Goal: Transaction & Acquisition: Book appointment/travel/reservation

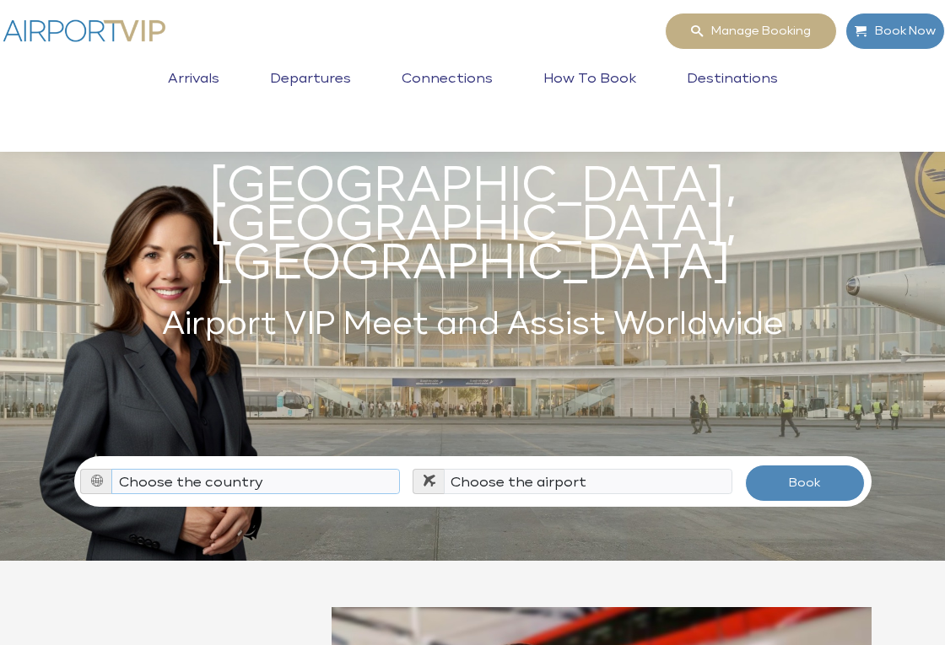
click at [301, 469] on select "Choose the country Albania Austria Bosnia and Herzegovina Canada China Croatia …" at bounding box center [255, 481] width 289 height 25
select select "ALB"
click at [111, 469] on select "Choose the country Albania Austria Bosnia and Herzegovina Canada China Croatia …" at bounding box center [255, 481] width 289 height 25
click at [601, 469] on select "Choose the airport Tirana Int'l Airport (TIA / LATI)" at bounding box center [588, 481] width 289 height 25
select select "TIA"
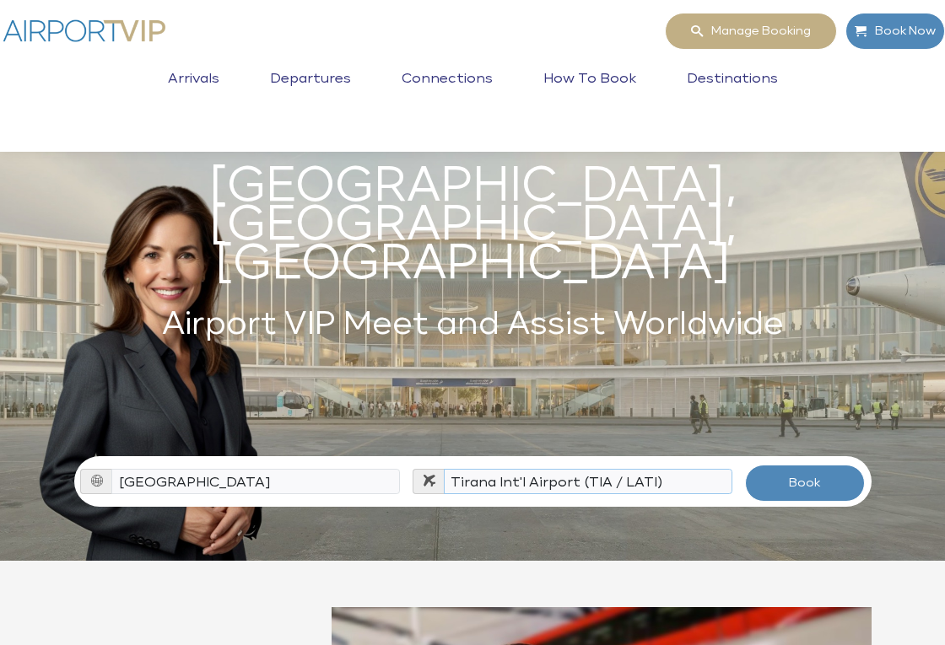
click at [444, 469] on select "Choose the airport Tirana Int'l Airport (TIA / LATI)" at bounding box center [588, 481] width 289 height 25
click at [775, 465] on button "Book" at bounding box center [805, 483] width 120 height 37
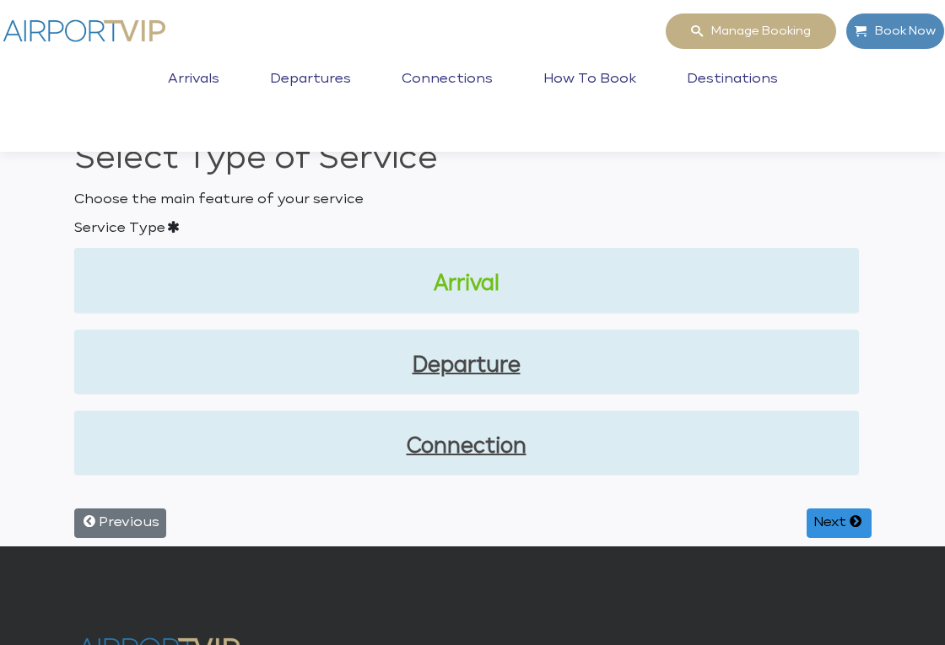
click at [477, 281] on link "Arrival" at bounding box center [467, 283] width 758 height 30
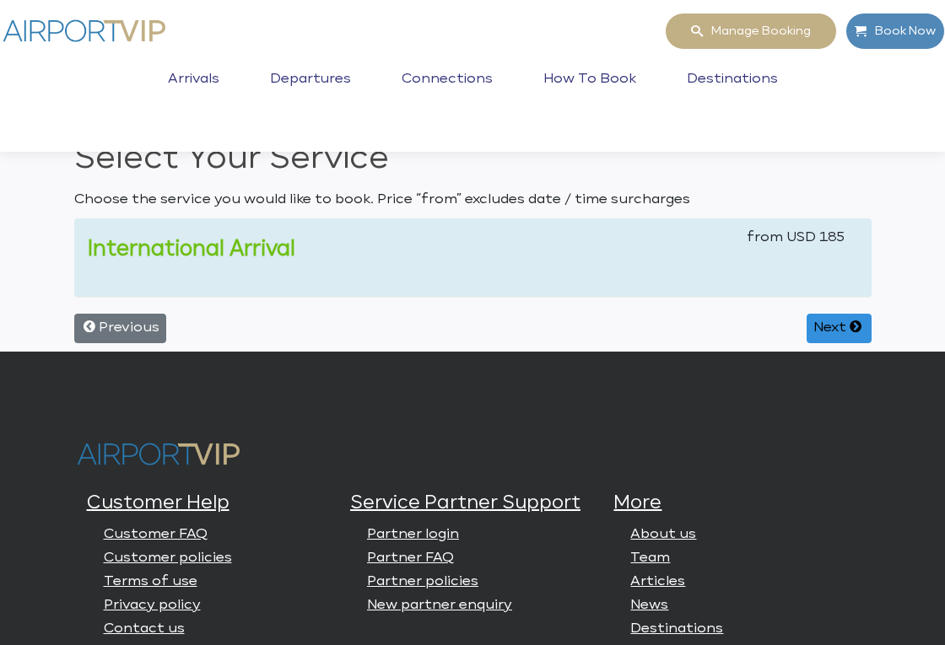
click at [238, 250] on link "International Arrival" at bounding box center [192, 249] width 208 height 20
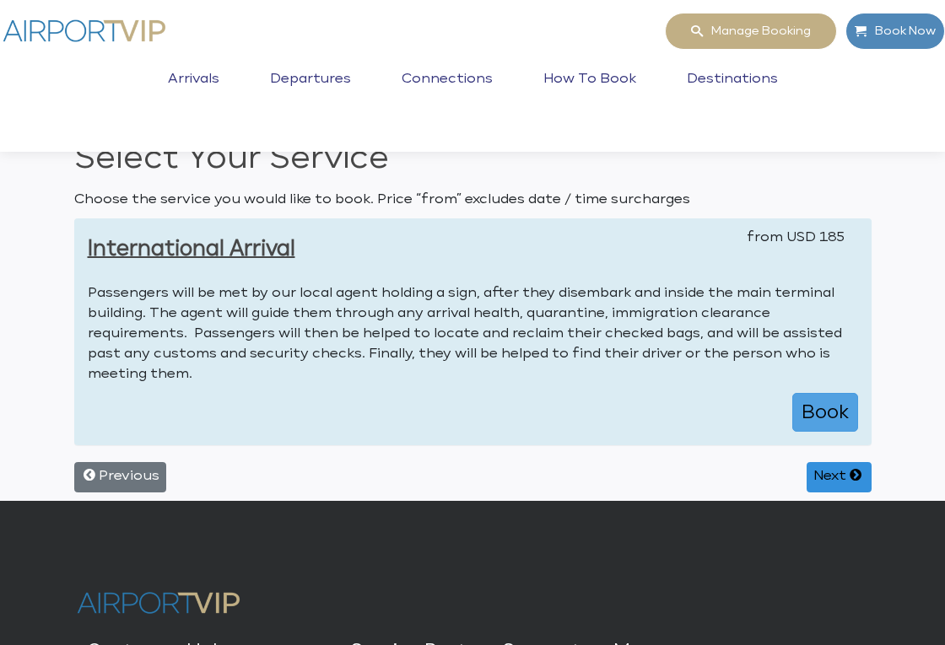
click at [823, 407] on button "Book" at bounding box center [825, 412] width 66 height 39
select select "1"
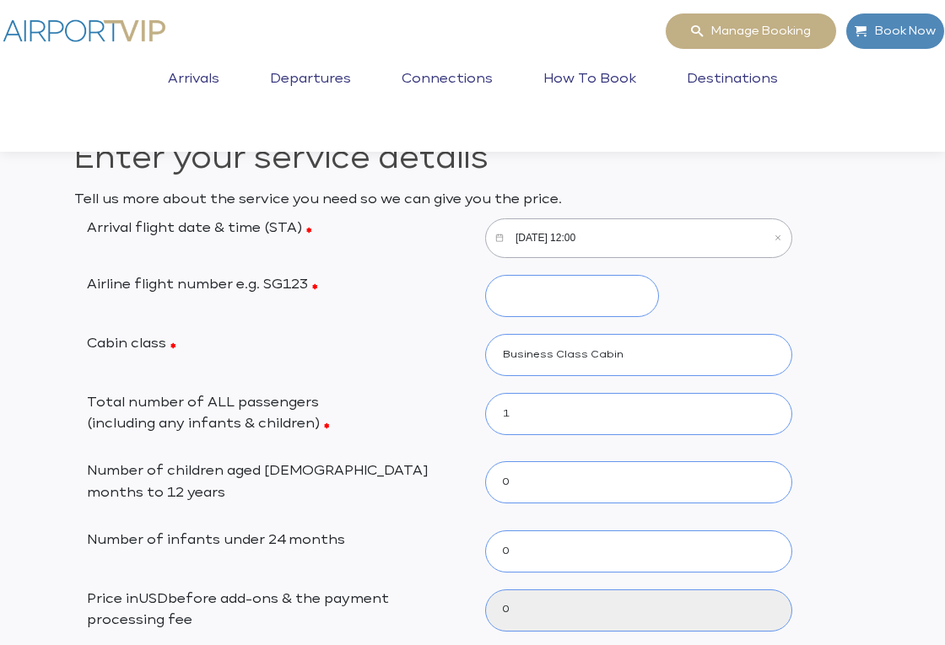
click at [613, 234] on input "10/05/2025, 12:00" at bounding box center [638, 238] width 307 height 40
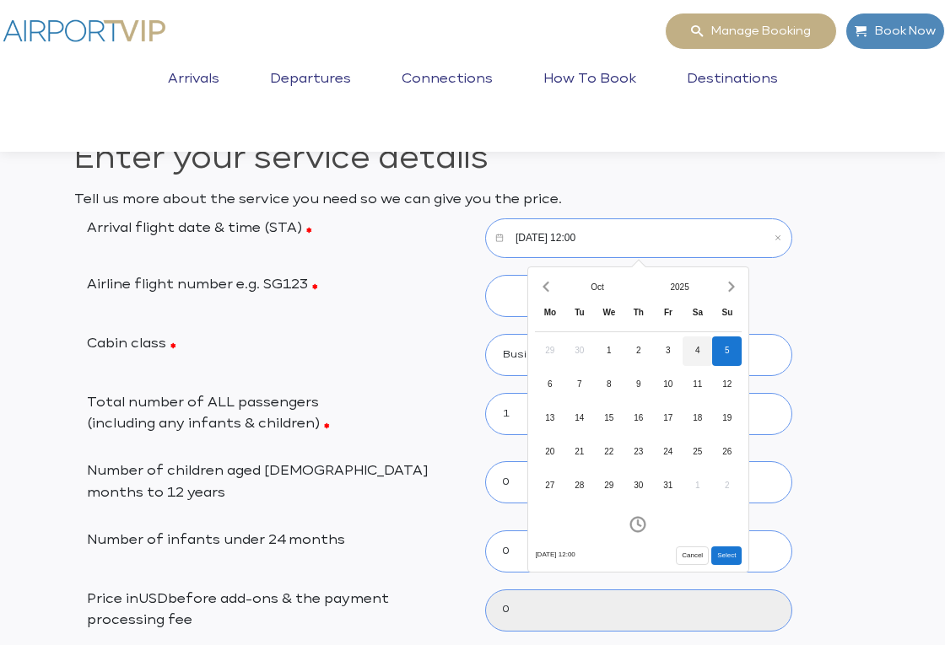
click at [700, 349] on div "4" at bounding box center [697, 352] width 30 height 30
click at [641, 523] on icon "Open time picker" at bounding box center [637, 524] width 17 height 17
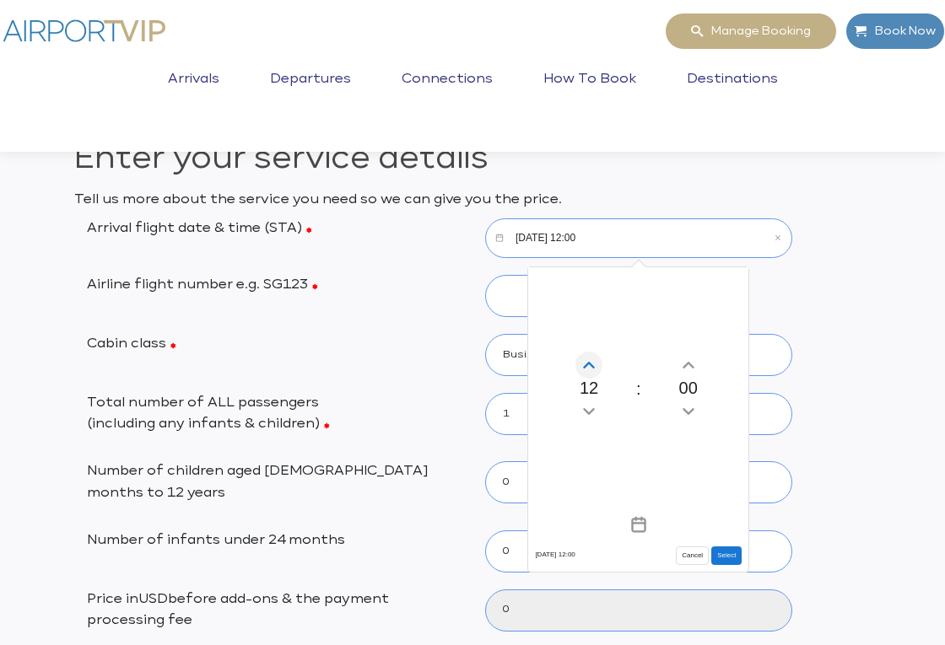
click at [591, 361] on icon "Increment hours" at bounding box center [589, 365] width 19 height 27
click at [729, 553] on button "Select" at bounding box center [726, 556] width 30 height 19
type input "10/04/2025, 15:00"
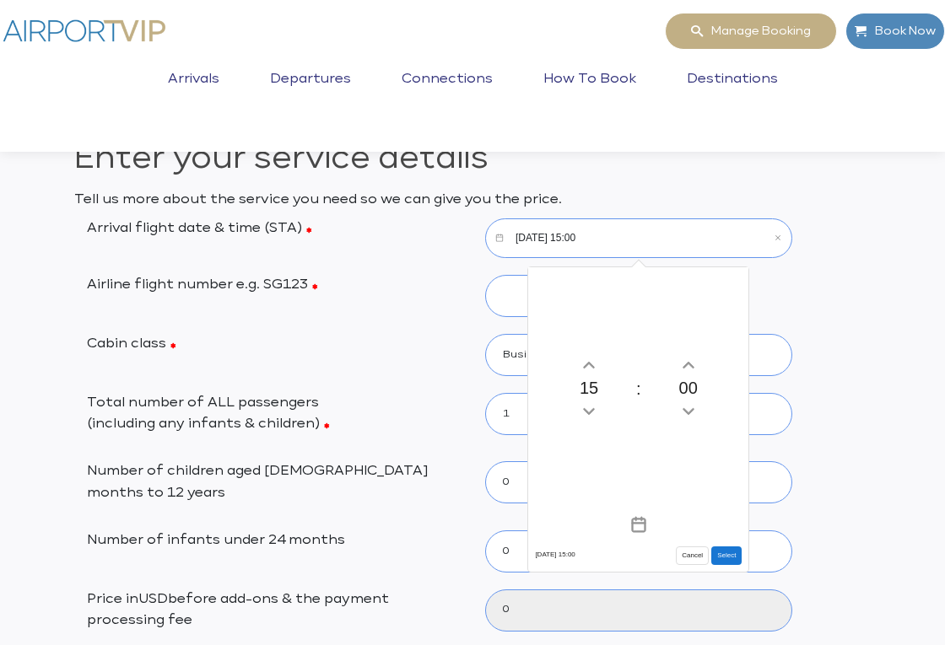
type input "185"
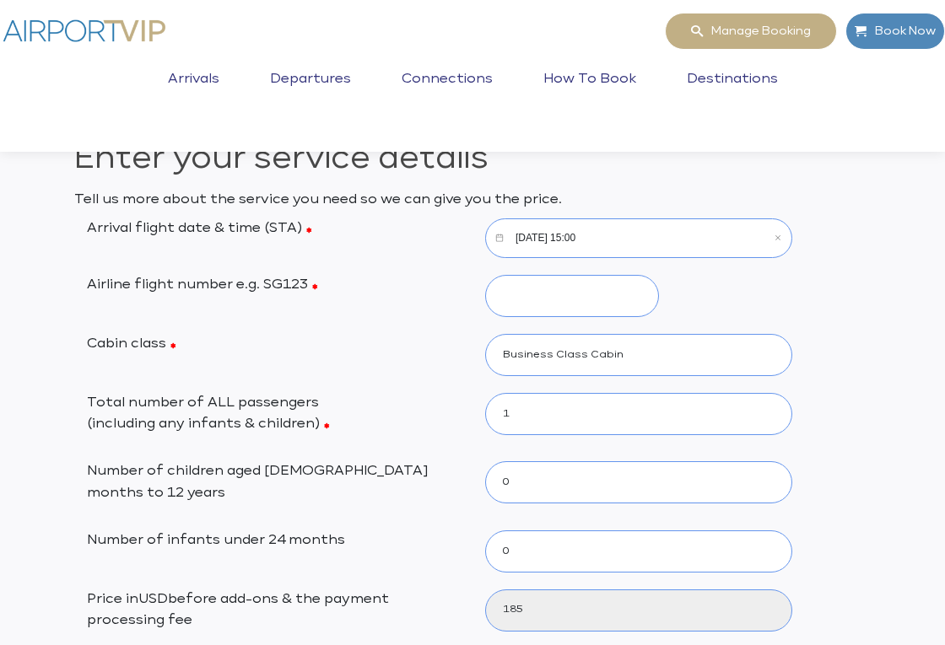
click at [812, 336] on div "Cabin class Business Class Cabin Economy Class Cabin First Class Cabin Mix of C…" at bounding box center [472, 355] width 797 height 42
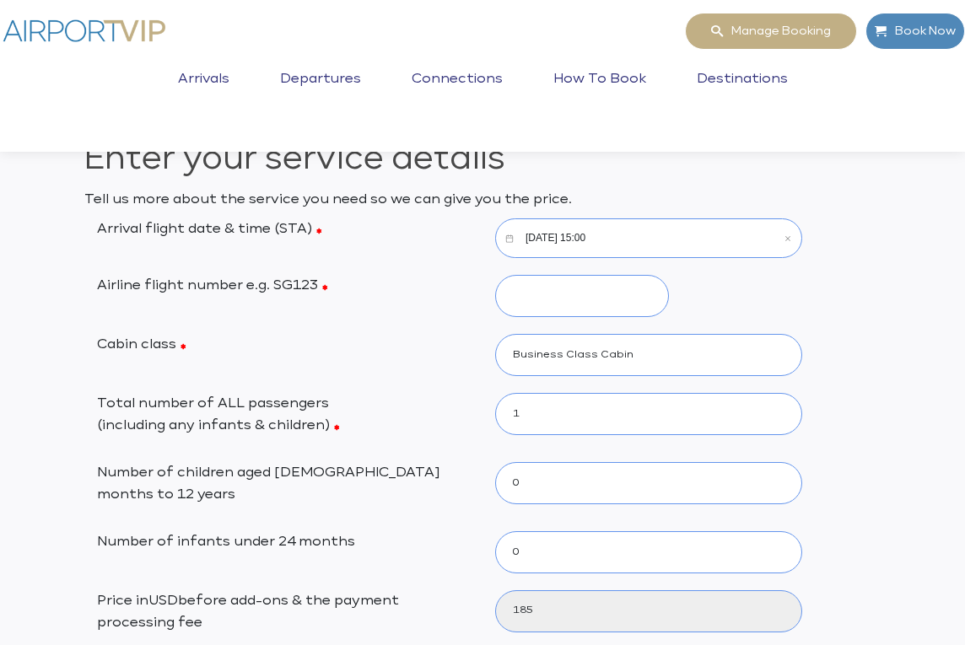
click at [101, 25] on img at bounding box center [84, 31] width 169 height 36
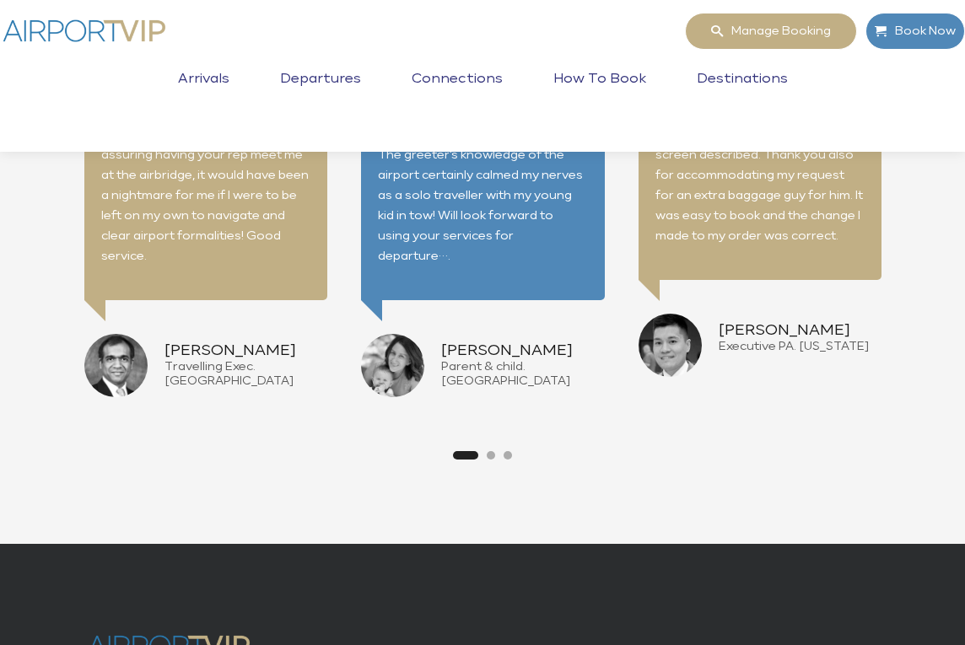
scroll to position [4617, 0]
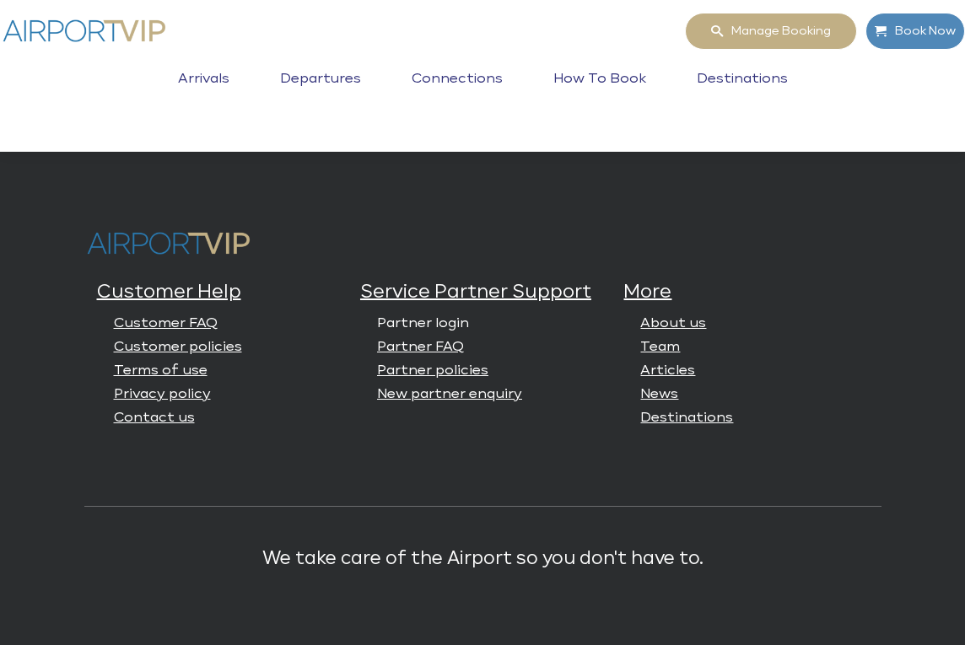
click at [438, 316] on link "Partner login" at bounding box center [423, 323] width 92 height 14
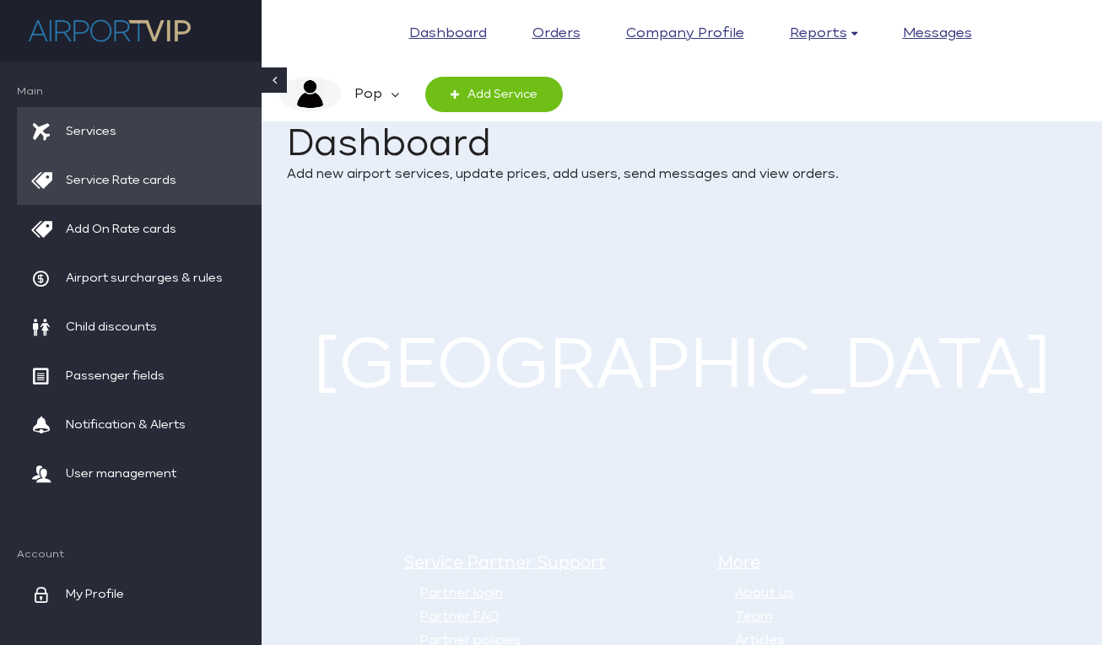
click at [150, 180] on span "Service Rate cards" at bounding box center [121, 180] width 111 height 49
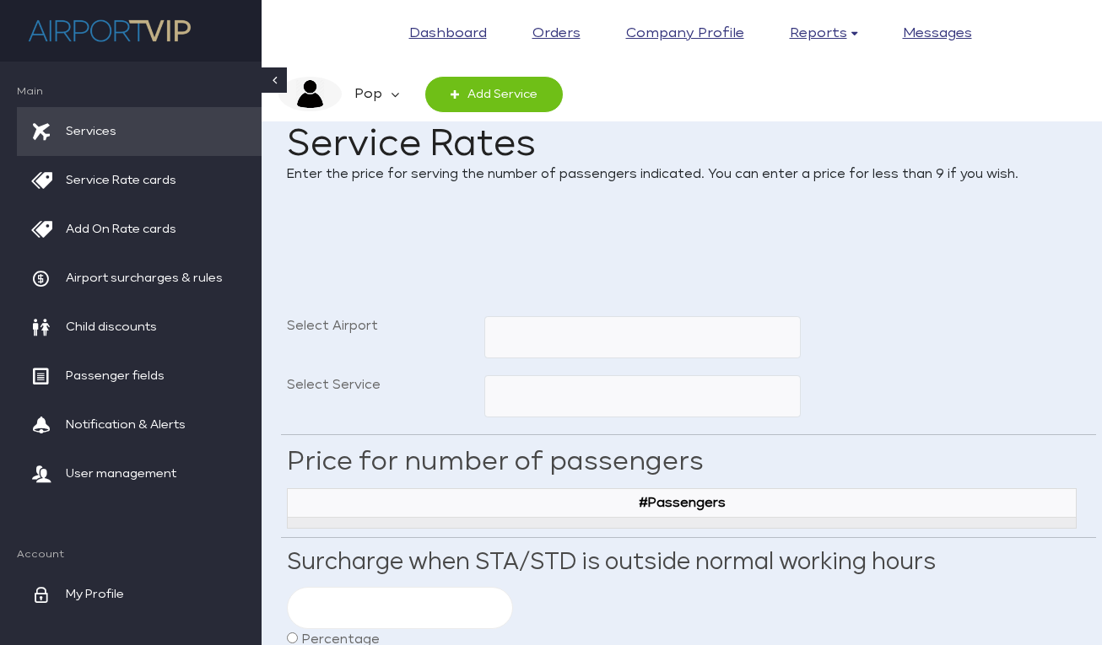
select select
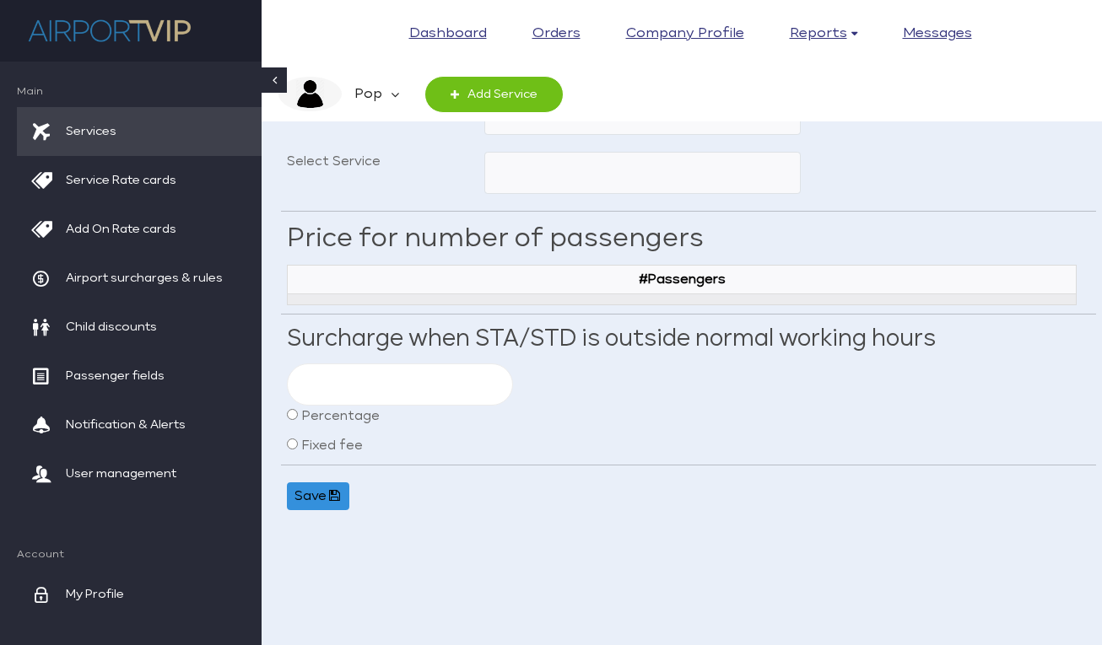
scroll to position [223, 0]
